Goal: Transaction & Acquisition: Book appointment/travel/reservation

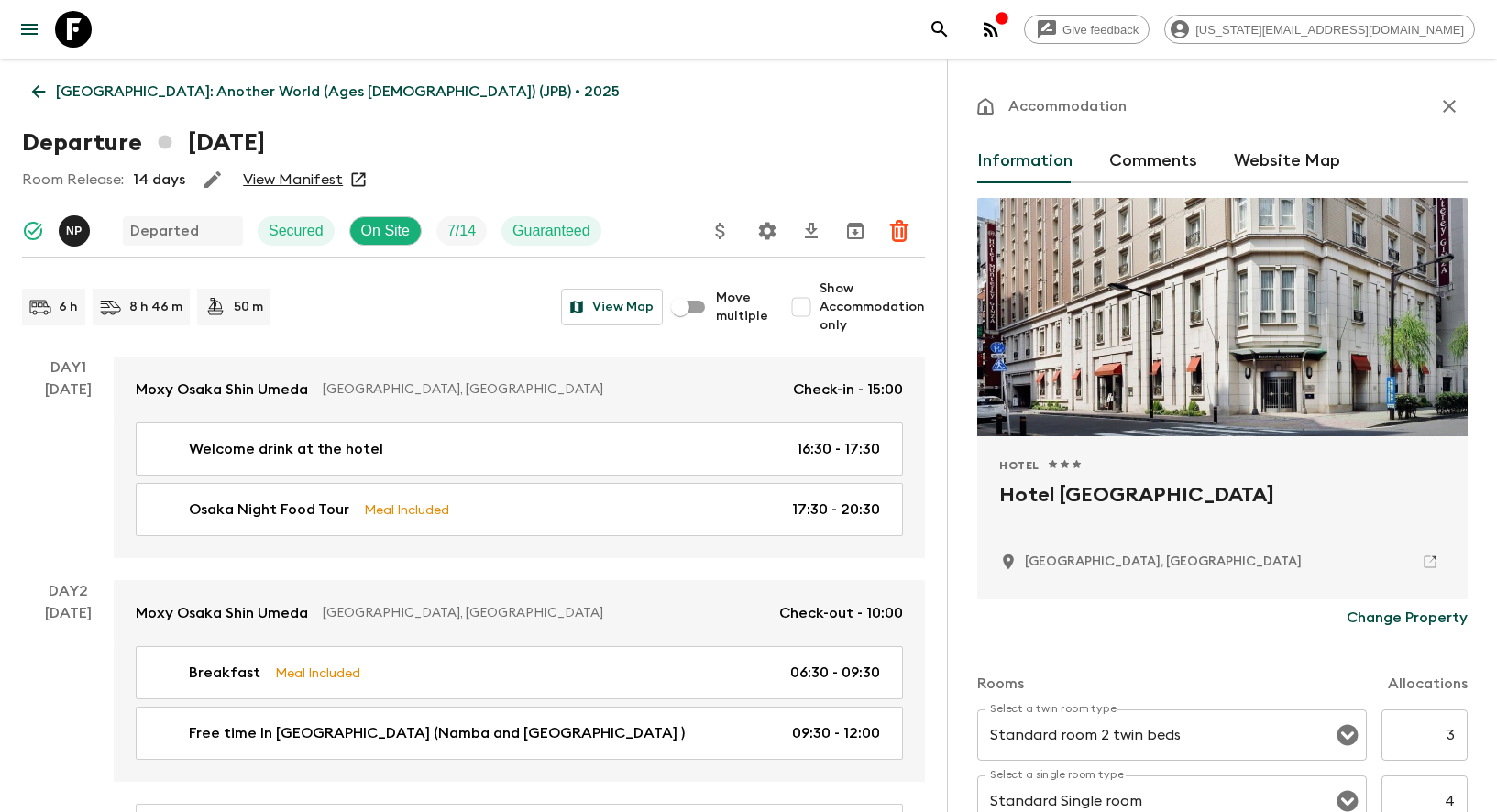
scroll to position [5518, 0]
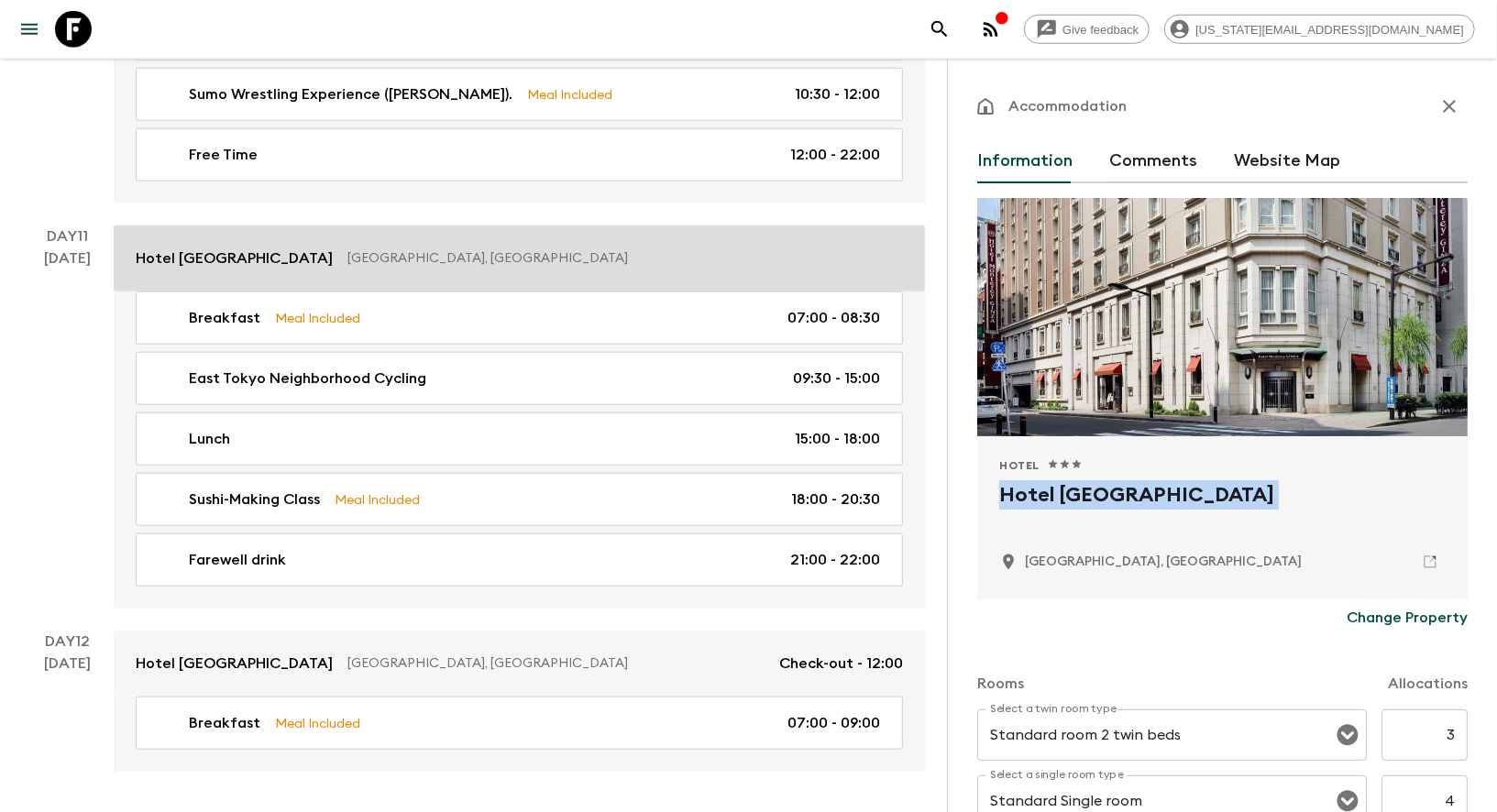
click at [204, 248] on p "Hotel [GEOGRAPHIC_DATA]" at bounding box center [234, 258] width 197 height 22
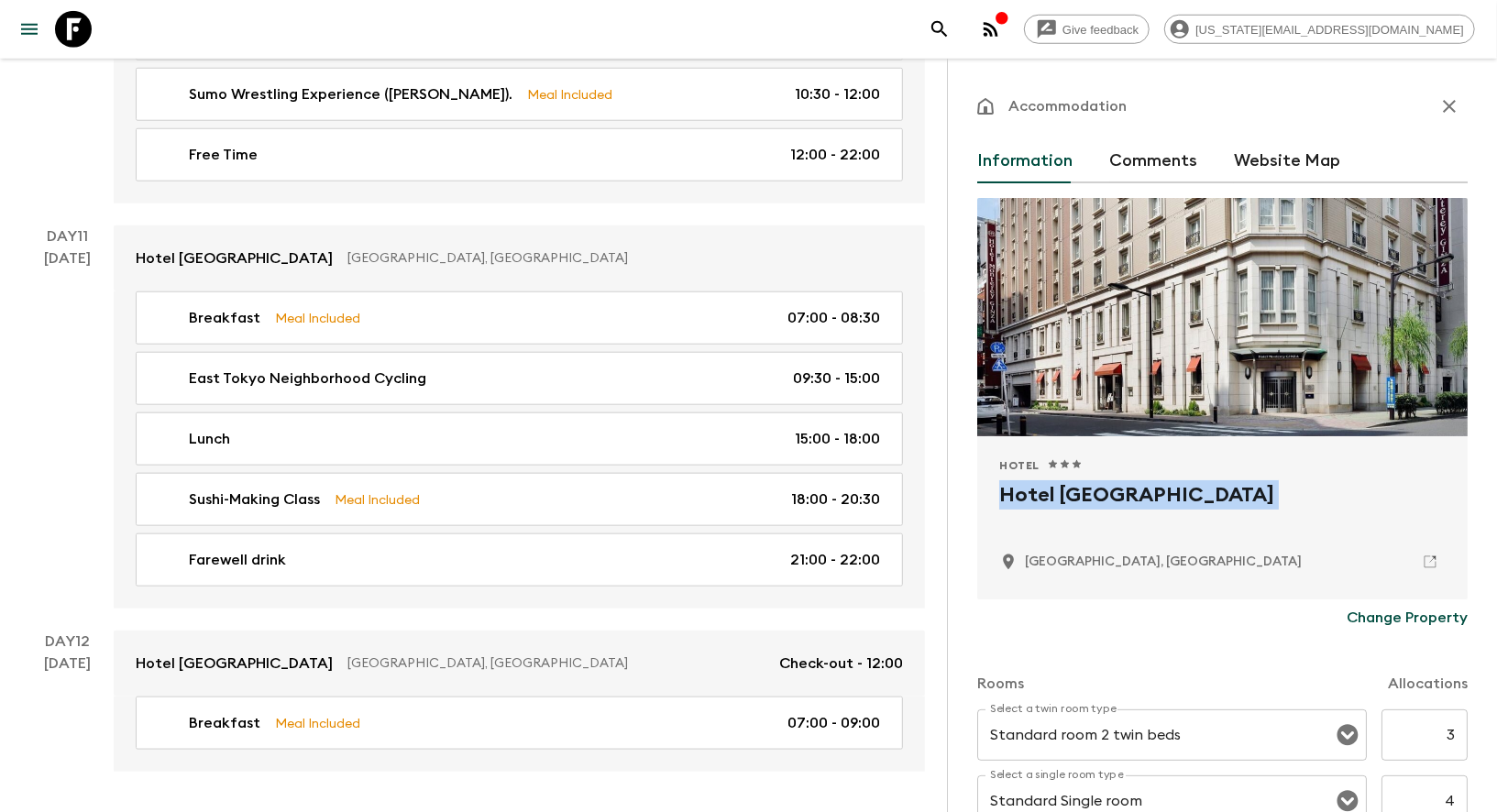
click at [66, 31] on icon at bounding box center [73, 30] width 36 height 36
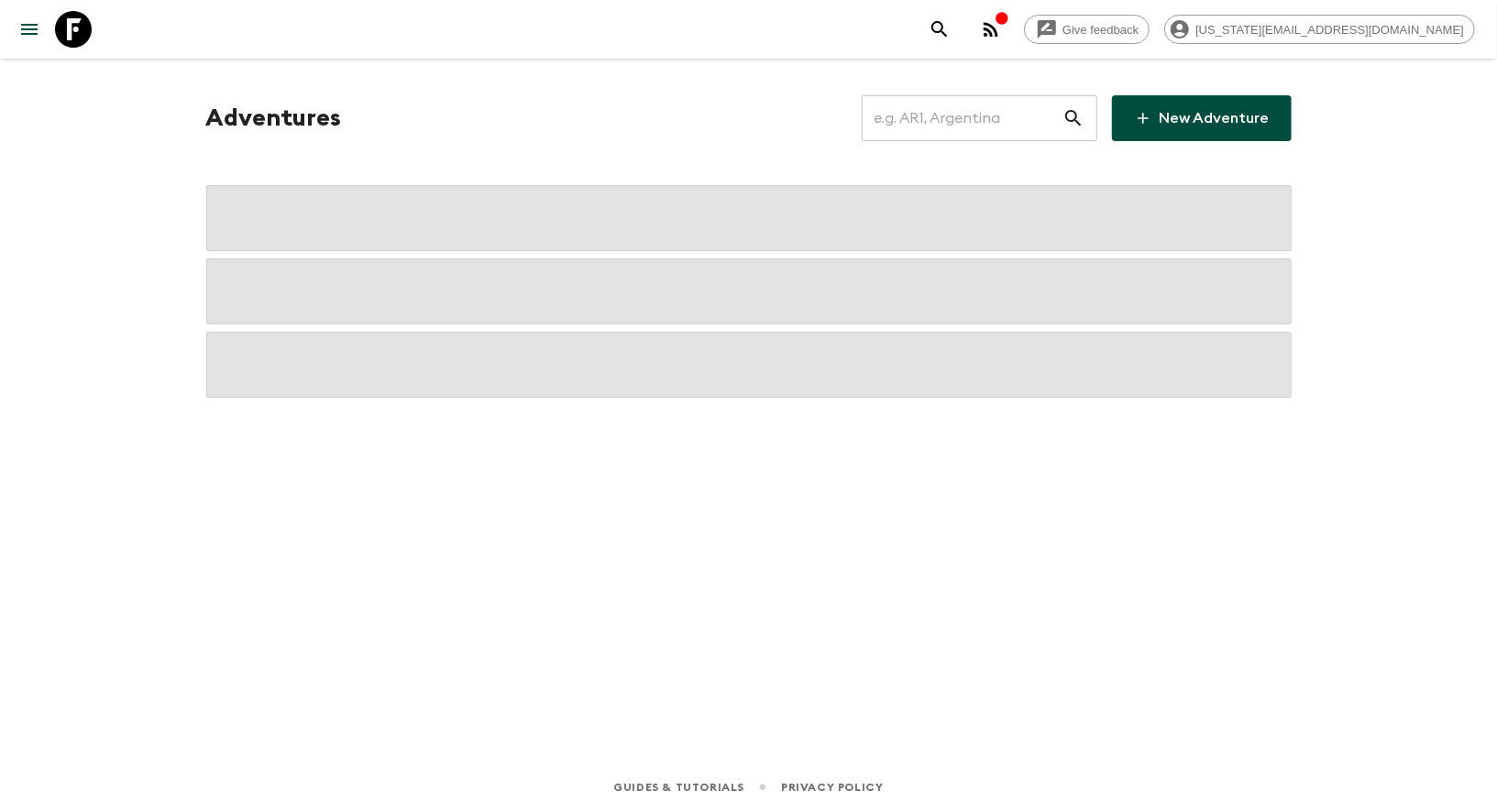
click at [931, 129] on input "text" at bounding box center [961, 118] width 200 height 51
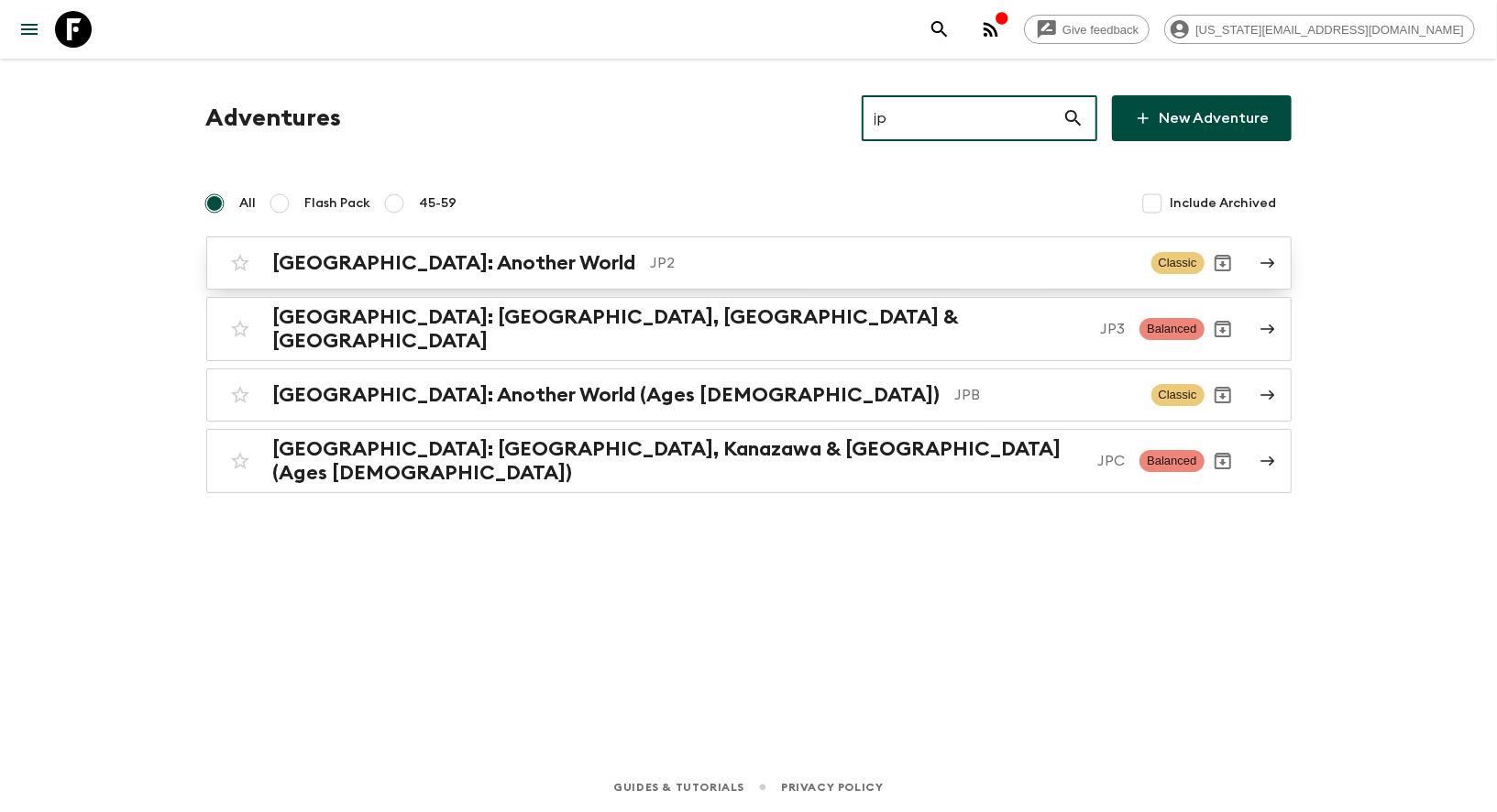
type input "jp"
click at [395, 251] on h2 "[GEOGRAPHIC_DATA]: Another World" at bounding box center [454, 262] width 363 height 24
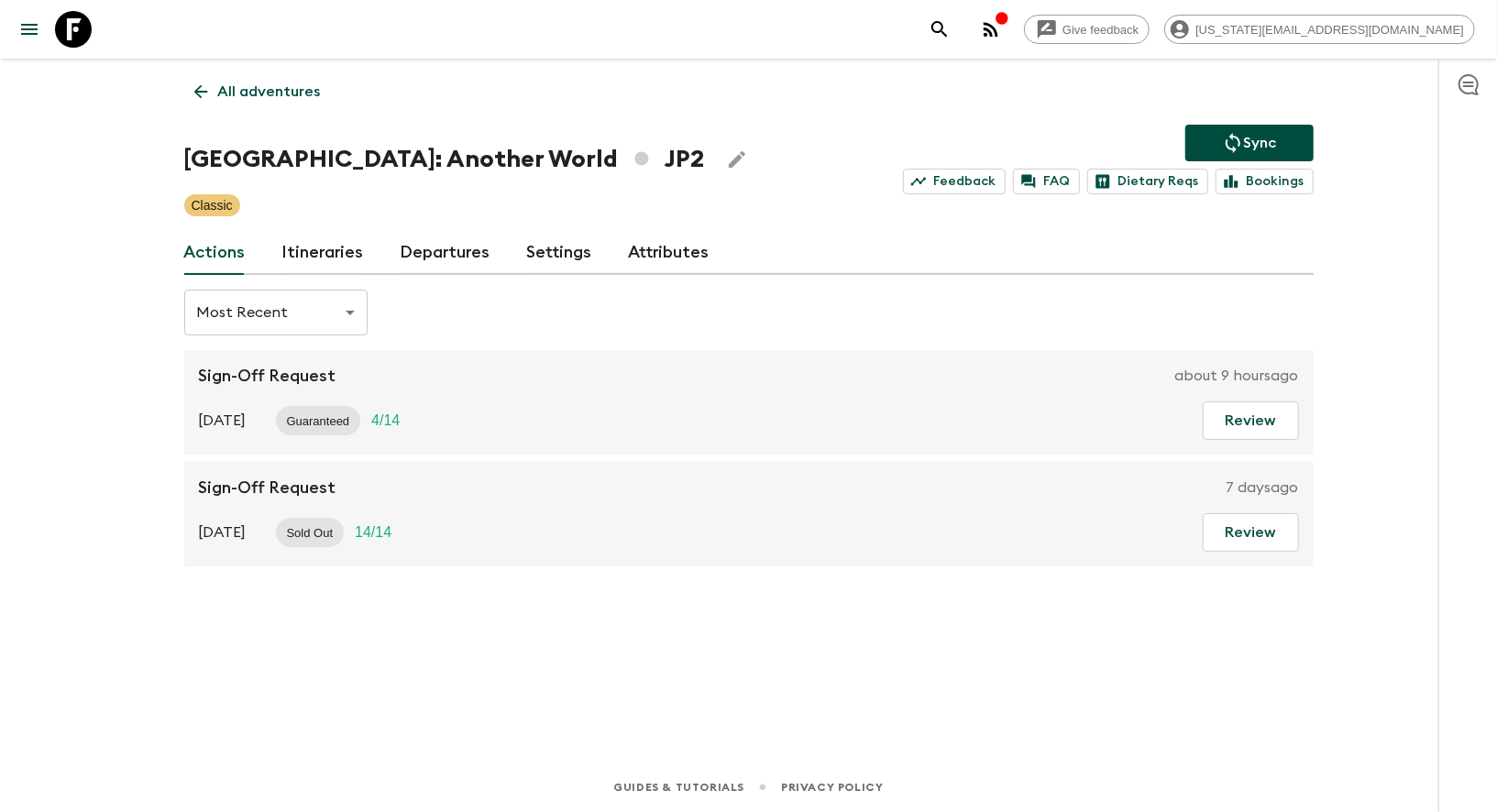
click at [312, 262] on link "Itineraries" at bounding box center [323, 253] width 82 height 44
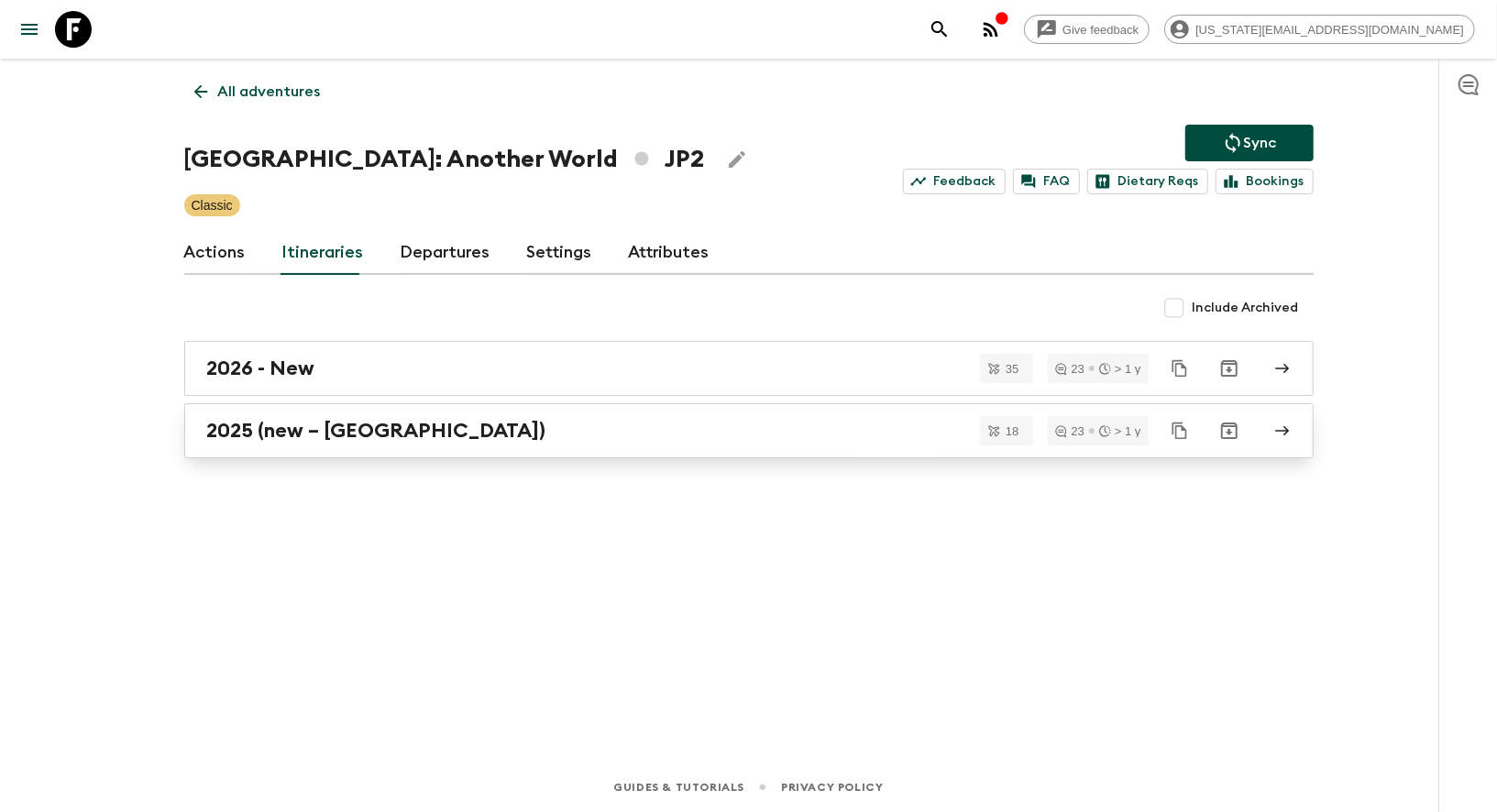
click at [249, 425] on h2 "2025 (new – [GEOGRAPHIC_DATA])" at bounding box center [377, 430] width 339 height 24
